Goal: Task Accomplishment & Management: Use online tool/utility

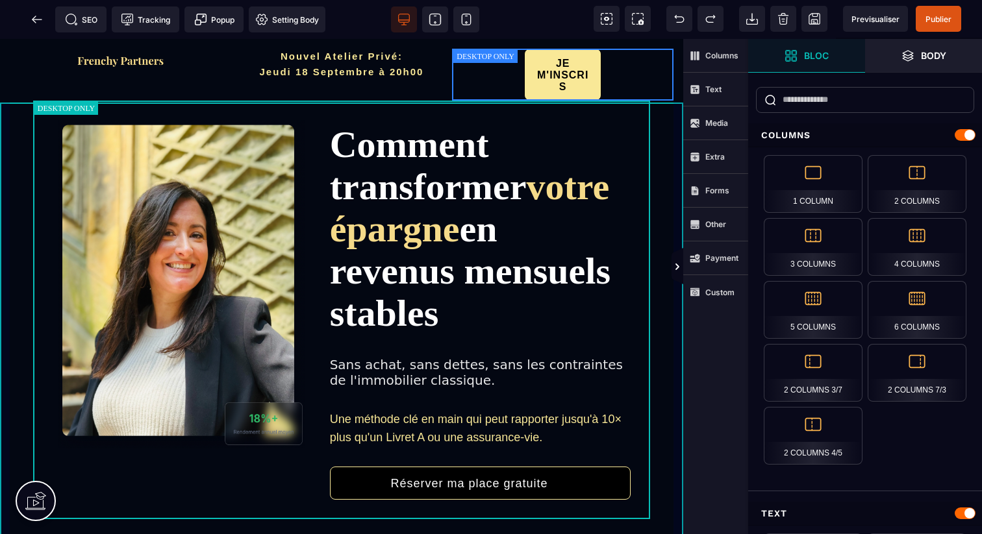
click at [0, 109] on div "Comment transformer votre épargne en revenus mensuels stables Sans achat, sans …" at bounding box center [341, 328] width 683 height 455
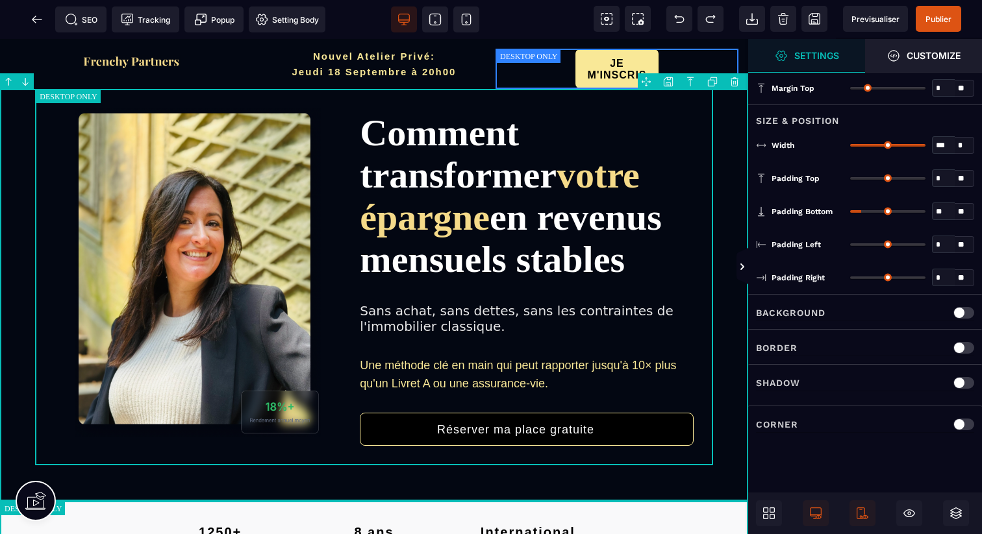
click at [666, 84] on body "B" at bounding box center [491, 267] width 982 height 534
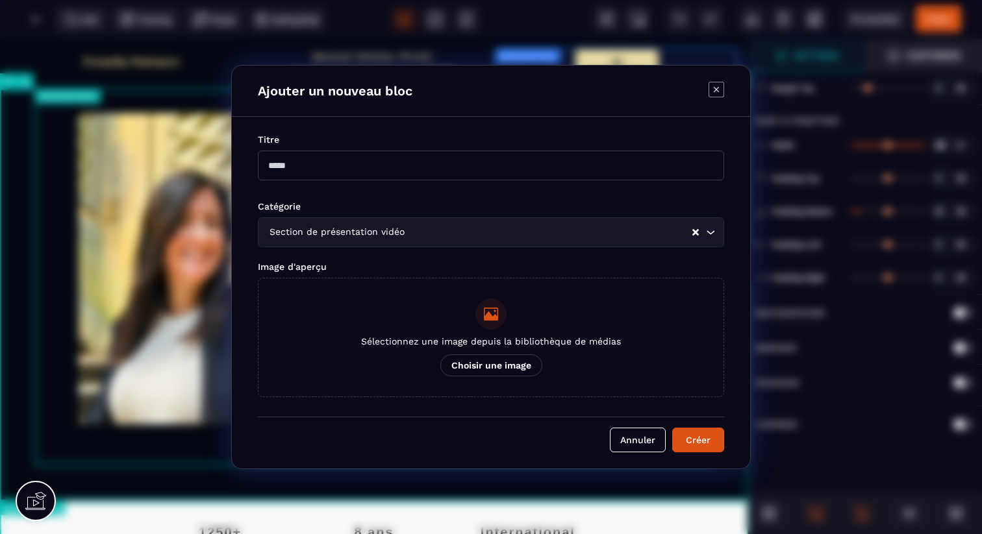
click at [720, 92] on icon "Modal window" at bounding box center [717, 90] width 16 height 16
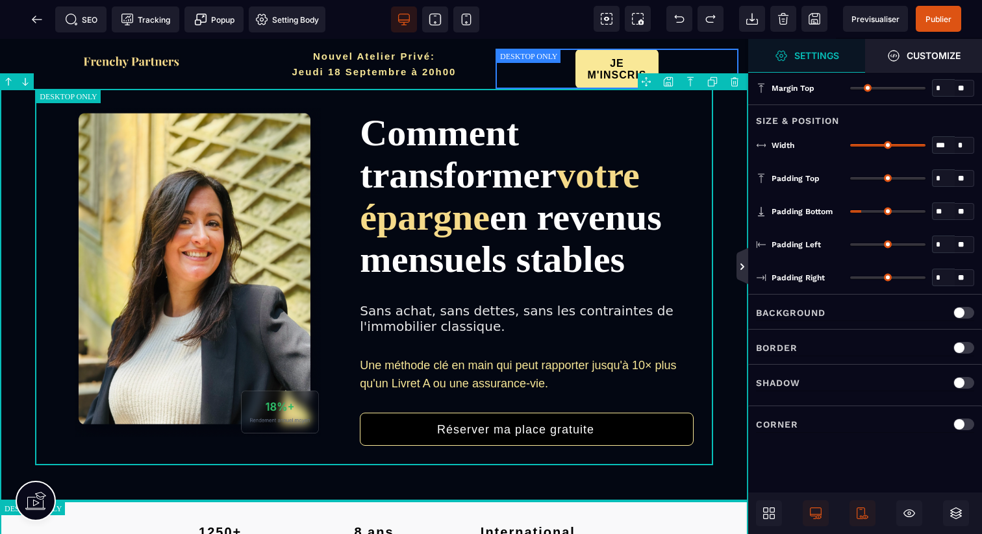
click at [740, 269] on icon at bounding box center [742, 267] width 4 height 6
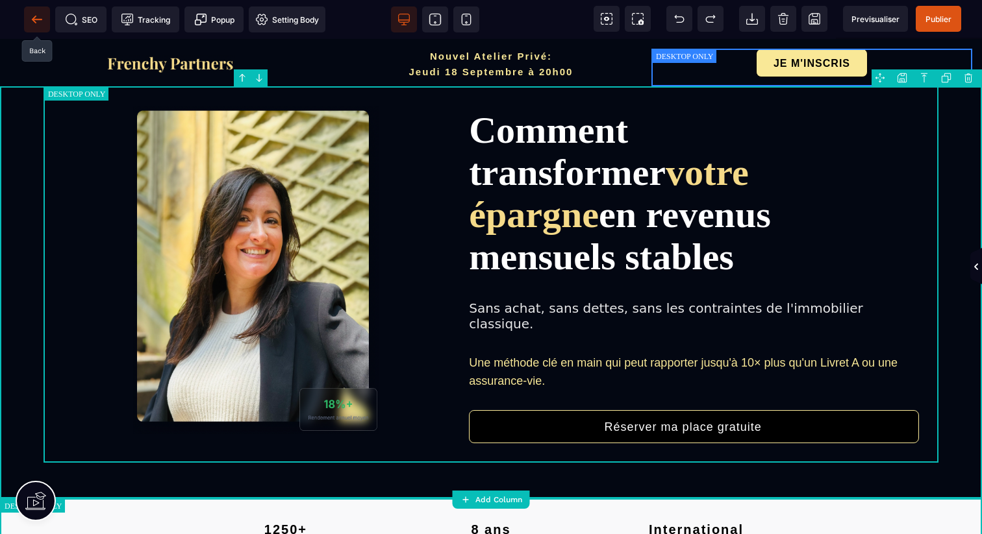
click at [39, 14] on icon at bounding box center [37, 19] width 13 height 13
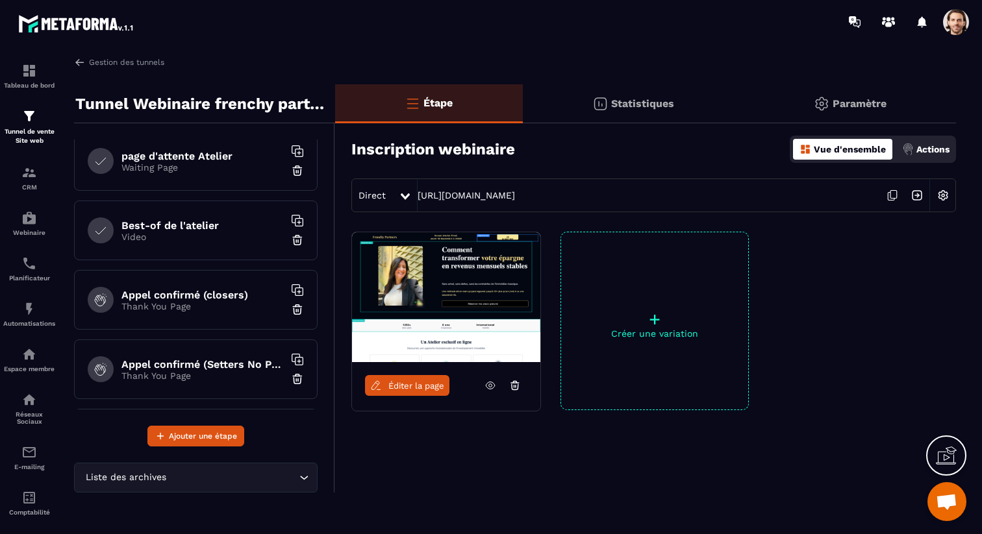
scroll to position [355, 0]
click at [223, 384] on div "Lead non qualifié (formulaire No Pixel/tracking) Thank You Page" at bounding box center [196, 370] width 244 height 60
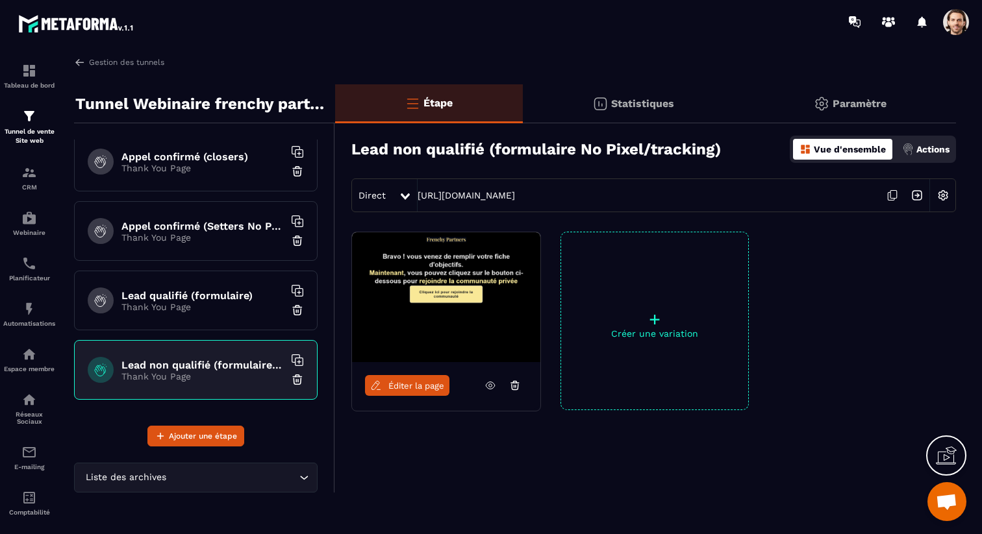
click at [940, 190] on img at bounding box center [943, 195] width 25 height 25
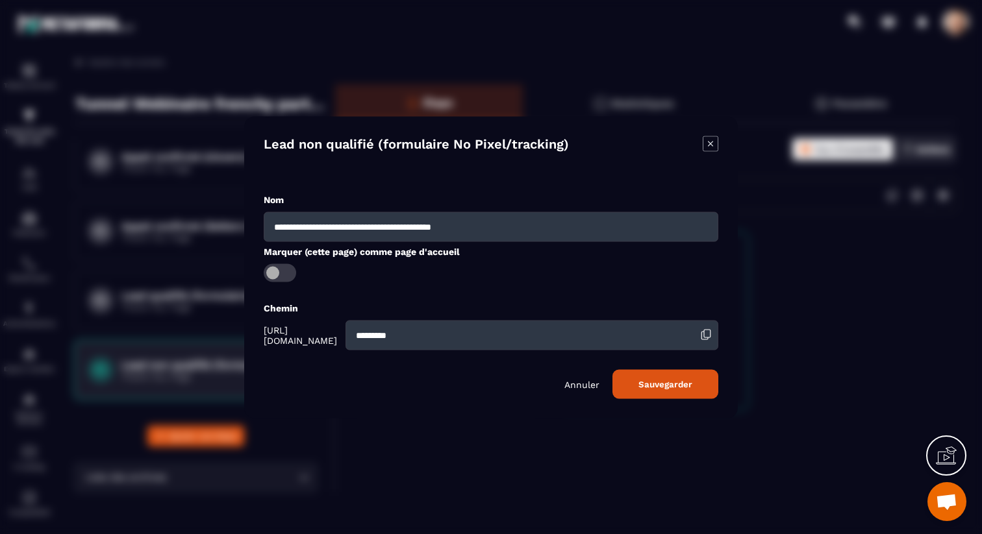
click at [520, 327] on input "*********" at bounding box center [531, 335] width 373 height 30
type input "*********"
click at [664, 386] on button "Sauvegarder" at bounding box center [665, 384] width 106 height 29
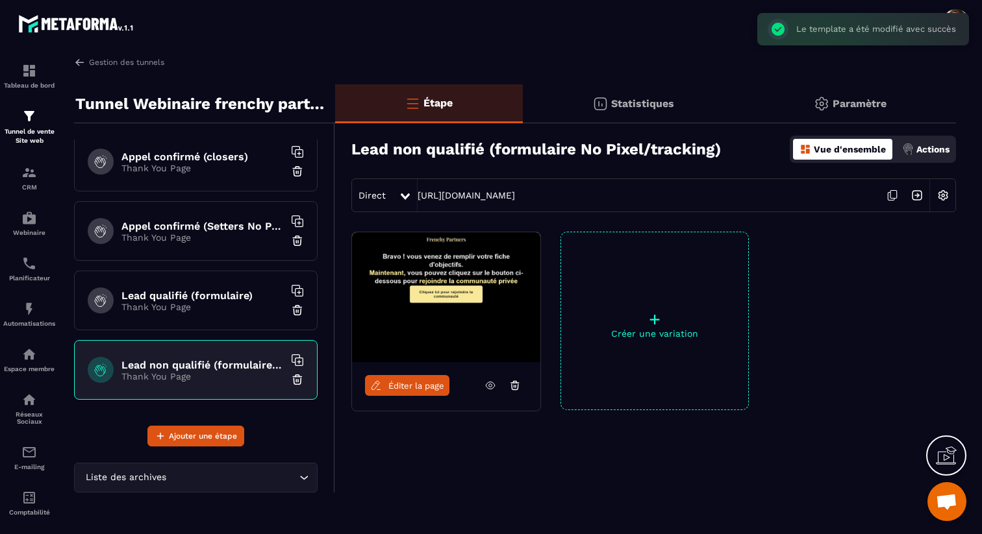
click at [921, 195] on img at bounding box center [917, 195] width 25 height 25
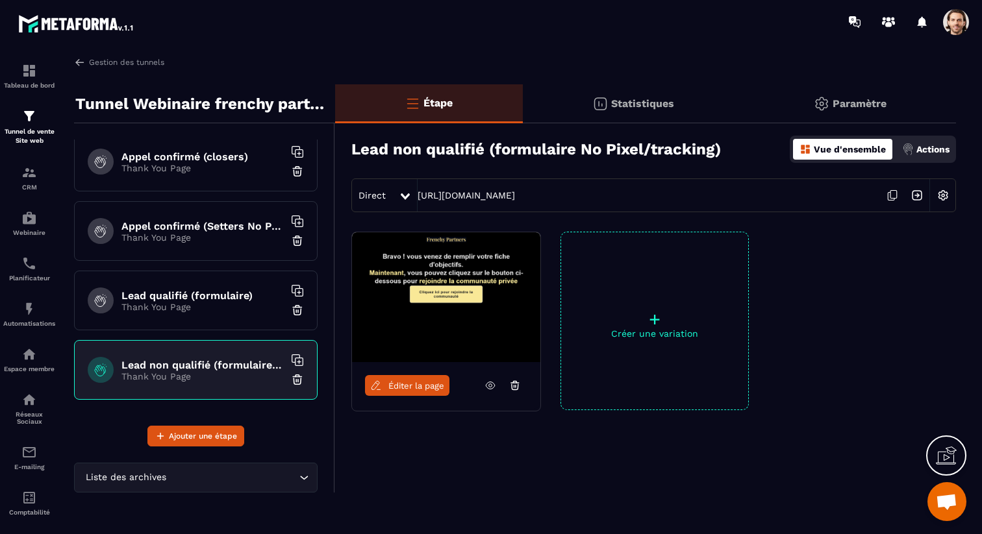
click at [947, 195] on img at bounding box center [943, 195] width 25 height 25
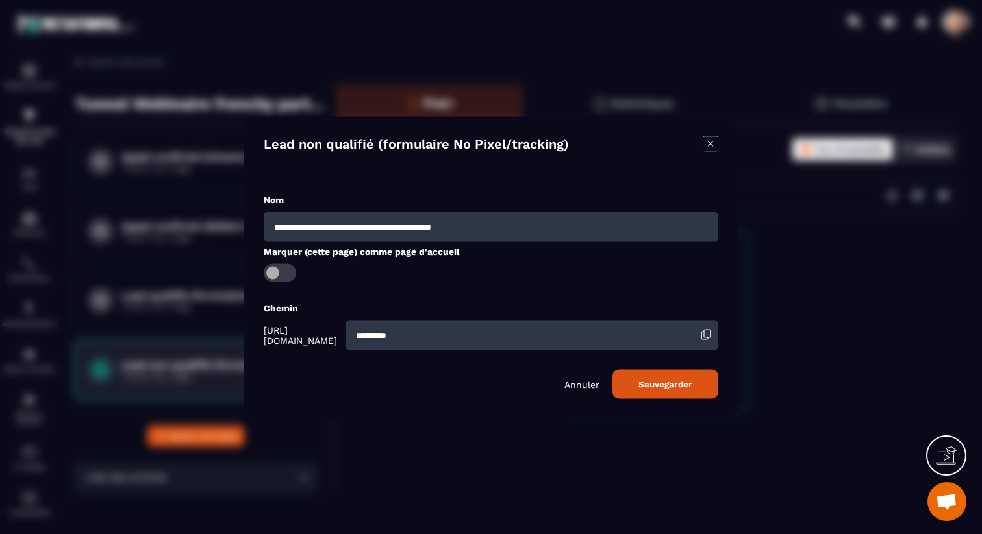
click at [550, 336] on input "*********" at bounding box center [531, 335] width 373 height 30
paste input "Modal window"
type input "*********"
click at [680, 390] on button "Sauvegarder" at bounding box center [665, 384] width 106 height 29
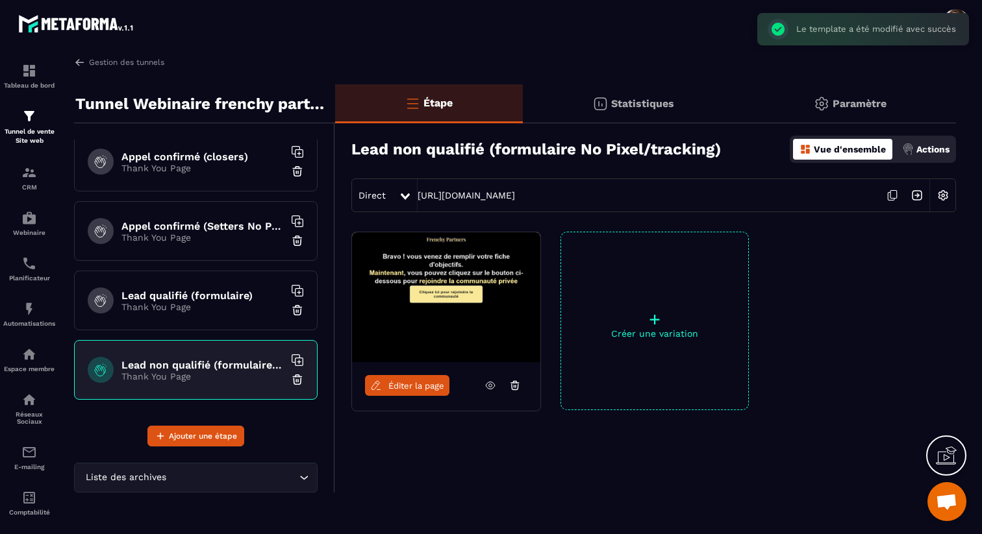
click at [918, 197] on img at bounding box center [917, 195] width 25 height 25
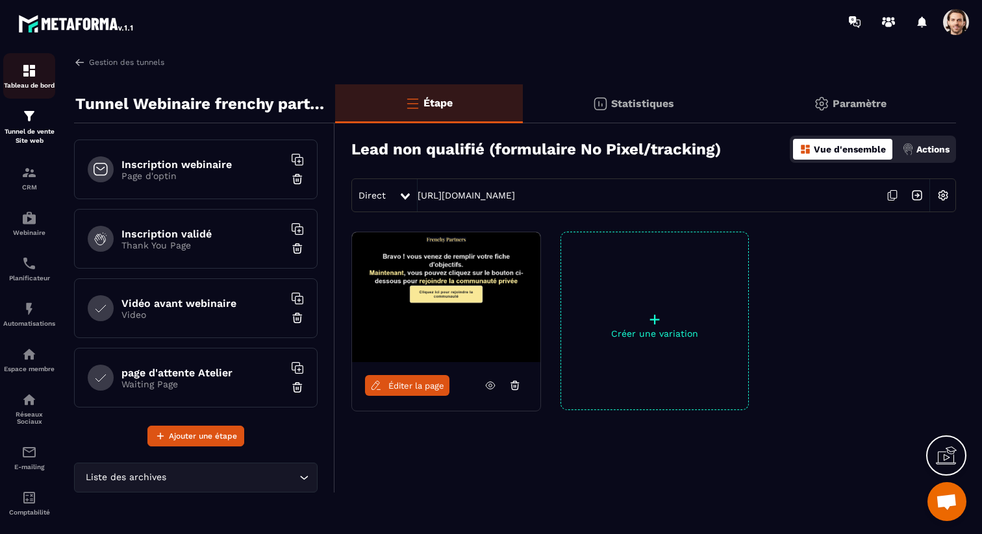
click at [42, 81] on div "Tableau de bord" at bounding box center [29, 76] width 52 height 26
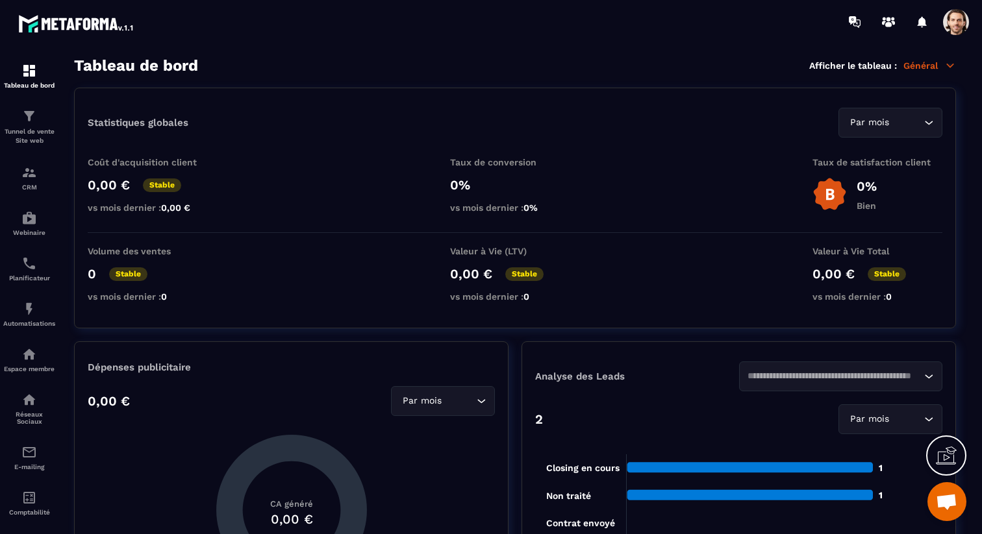
click at [959, 31] on span at bounding box center [956, 22] width 26 height 26
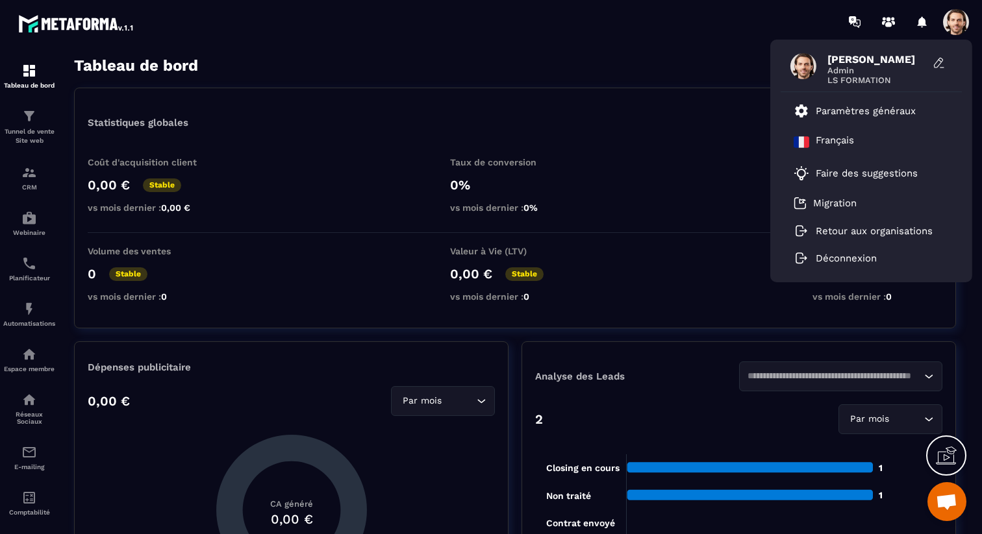
click at [607, 92] on div "Statistiques globales Par mois Loading... Coût d'acquisition client 0,00 € Stab…" at bounding box center [515, 208] width 882 height 241
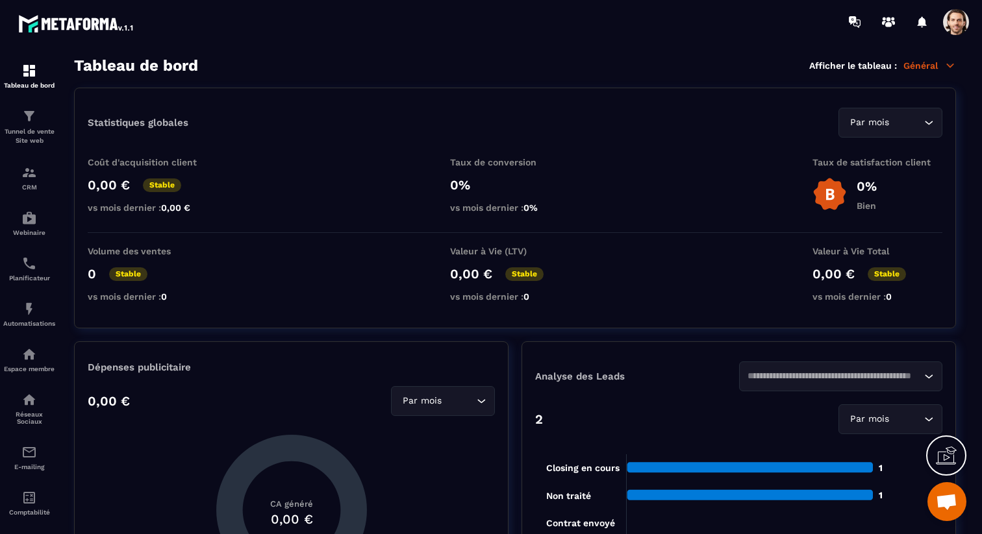
click at [947, 61] on icon at bounding box center [950, 66] width 12 height 12
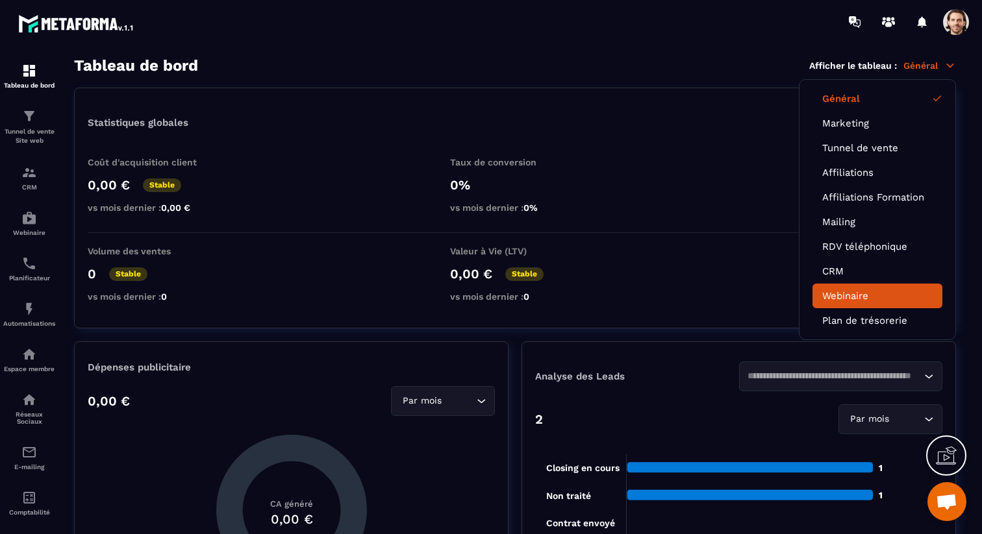
click at [846, 292] on link "Webinaire" at bounding box center [877, 296] width 110 height 12
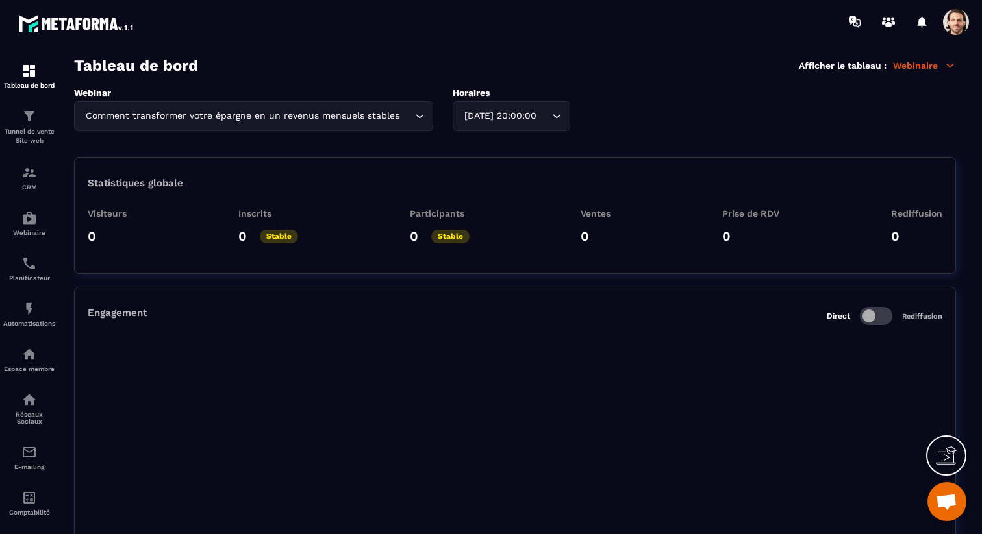
click at [946, 28] on span at bounding box center [956, 22] width 26 height 26
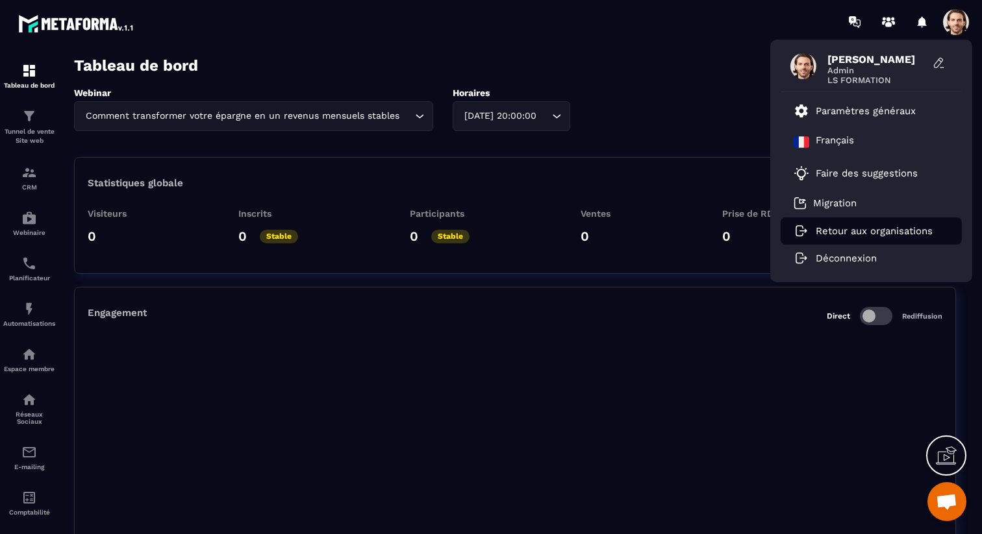
click at [857, 230] on p "Retour aux organisations" at bounding box center [874, 231] width 117 height 12
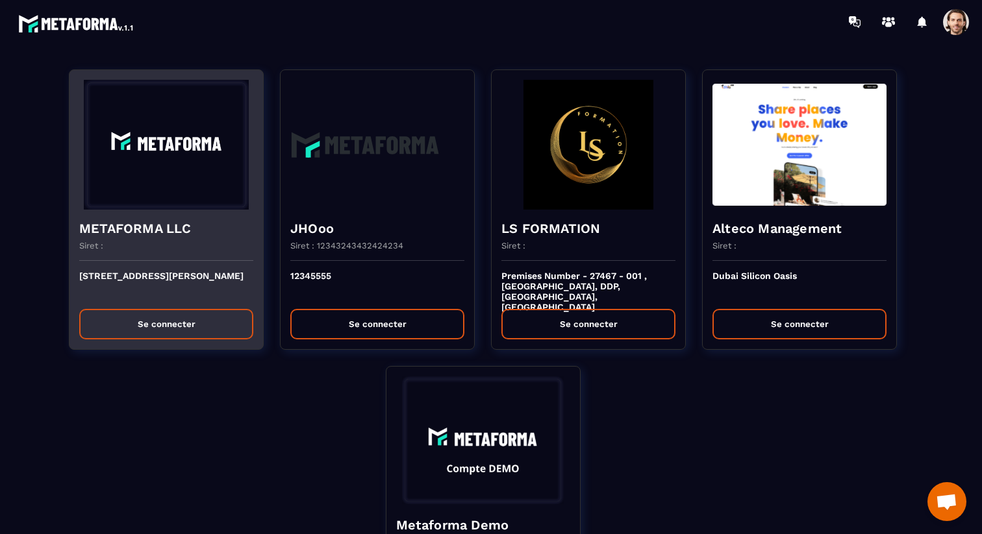
click at [183, 212] on div "METAFORMA LLC Siret :" at bounding box center [166, 235] width 194 height 51
